Goal: Check status: Check status

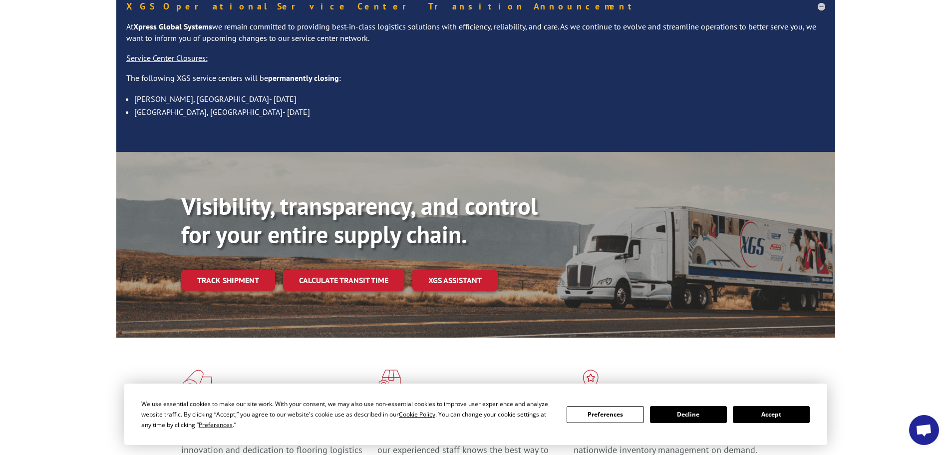
scroll to position [100, 0]
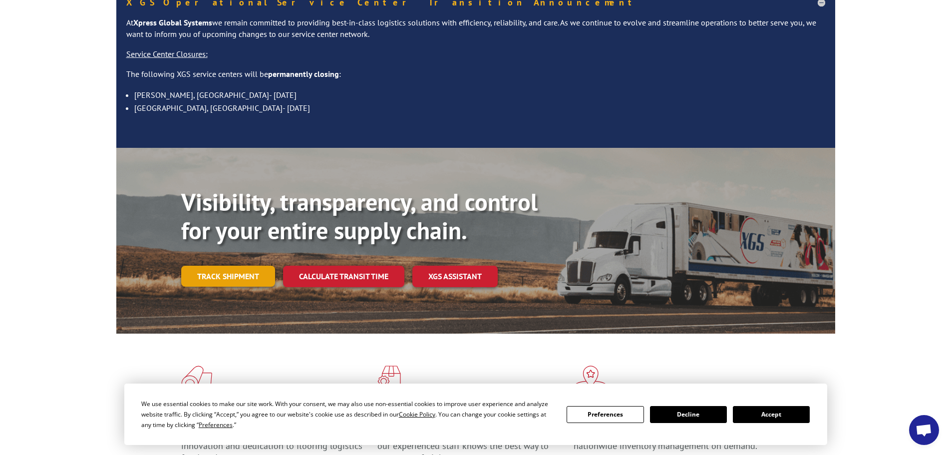
click at [233, 266] on link "Track shipment" at bounding box center [228, 276] width 94 height 21
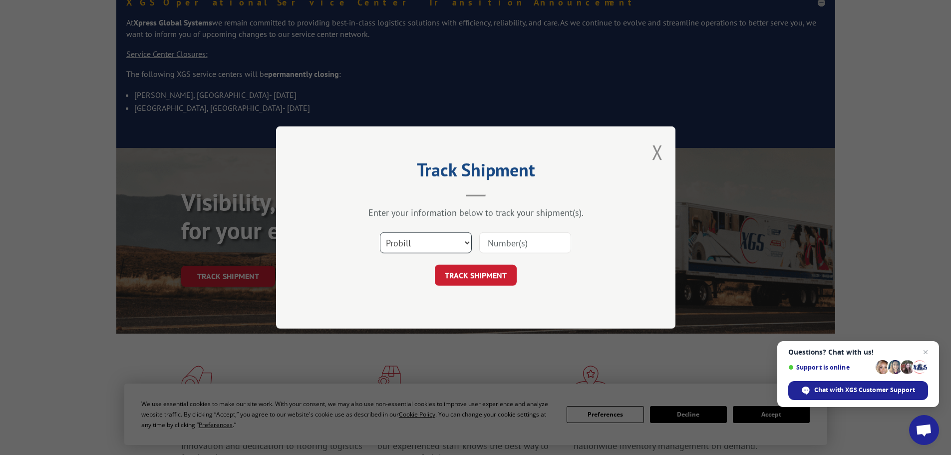
click at [424, 241] on select "Select category... Probill BOL PO" at bounding box center [426, 242] width 92 height 21
select select "bol"
click at [380, 232] on select "Select category... Probill BOL PO" at bounding box center [426, 242] width 92 height 21
click at [517, 247] on input at bounding box center [525, 242] width 92 height 21
type input "438407"
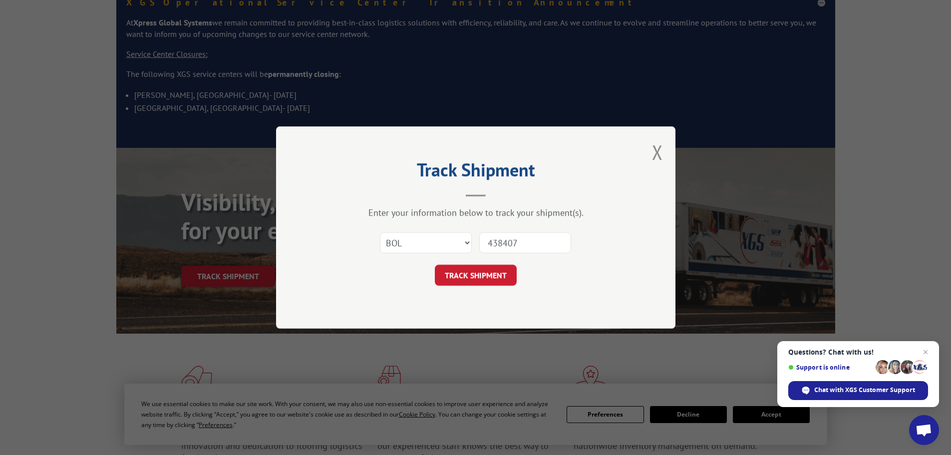
click button "TRACK SHIPMENT" at bounding box center [476, 275] width 82 height 21
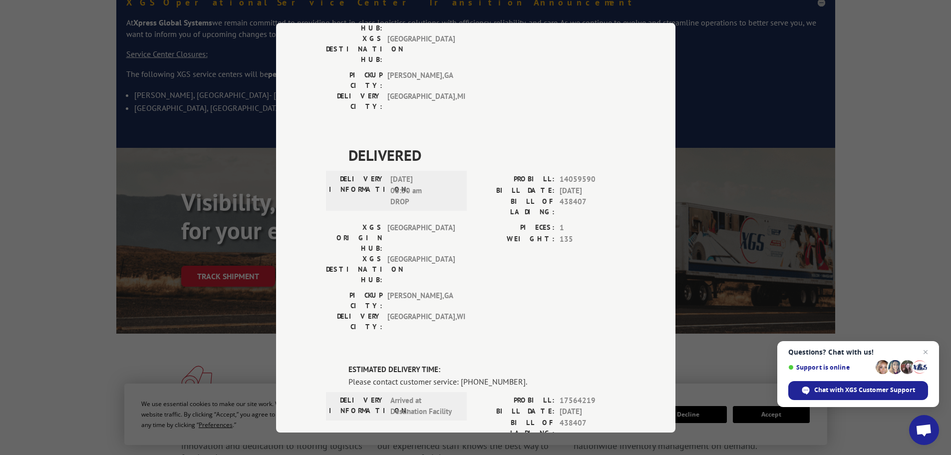
scroll to position [399, 0]
click at [925, 353] on span "Open chat" at bounding box center [925, 352] width 12 height 12
